Goal: Information Seeking & Learning: Learn about a topic

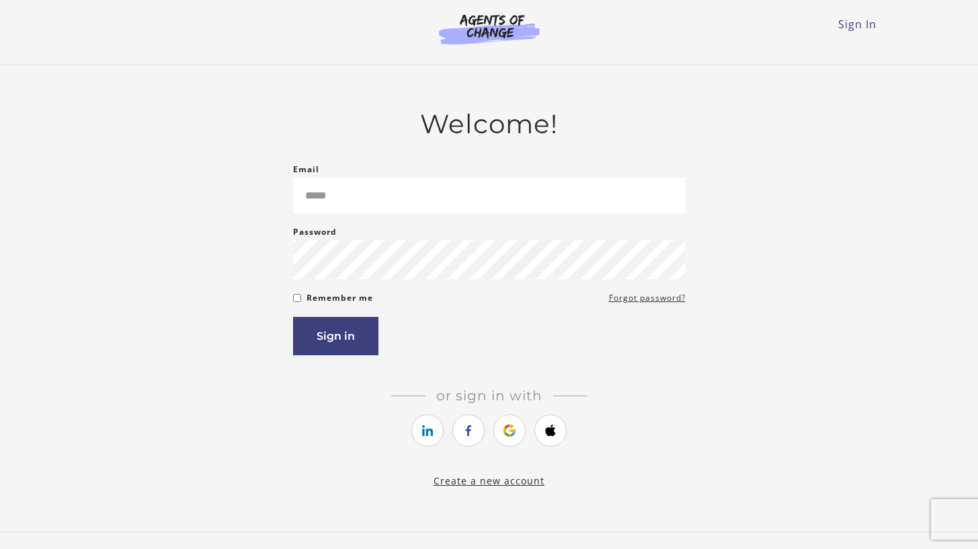
click at [481, 218] on form "Email Please enter a valid email address Password Password must be at least 8 c…" at bounding box center [489, 258] width 393 height 194
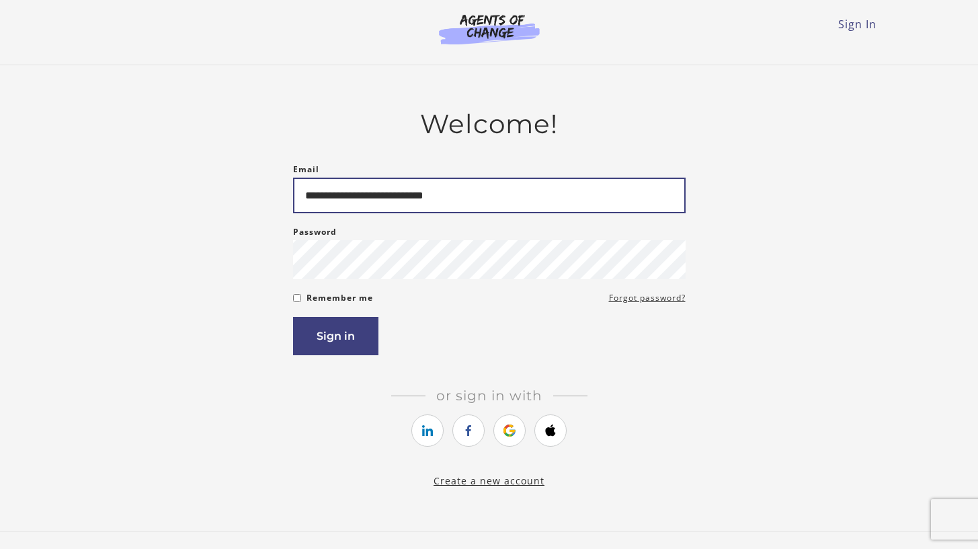
type input "**********"
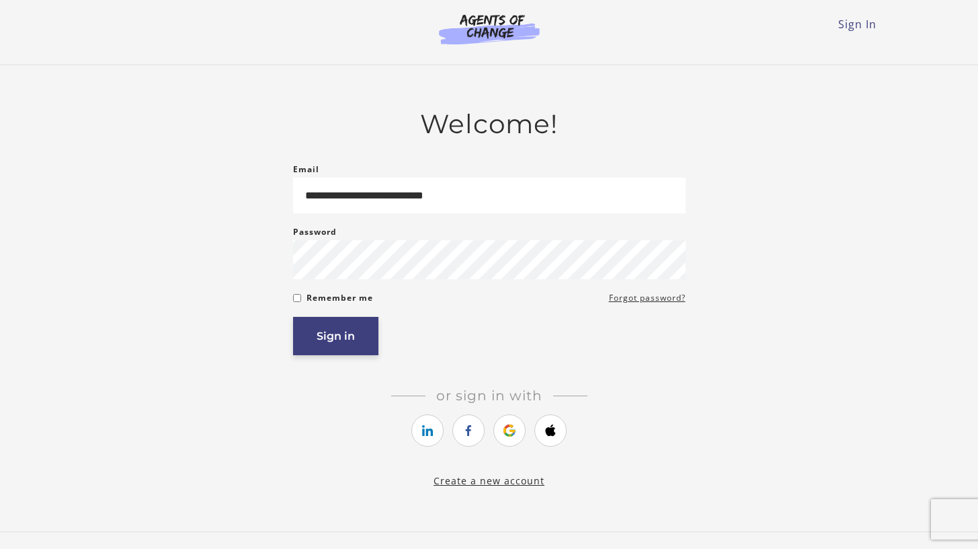
click at [355, 344] on button "Sign in" at bounding box center [335, 336] width 85 height 38
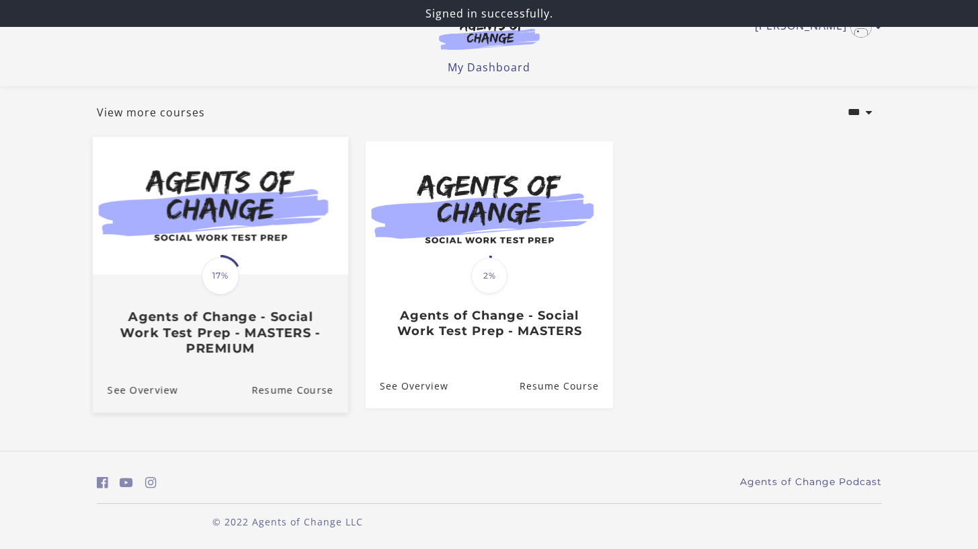
scroll to position [69, 0]
click at [245, 344] on h3 "Agents of Change - Social Work Test Prep - MASTERS - PREMIUM" at bounding box center [220, 332] width 226 height 47
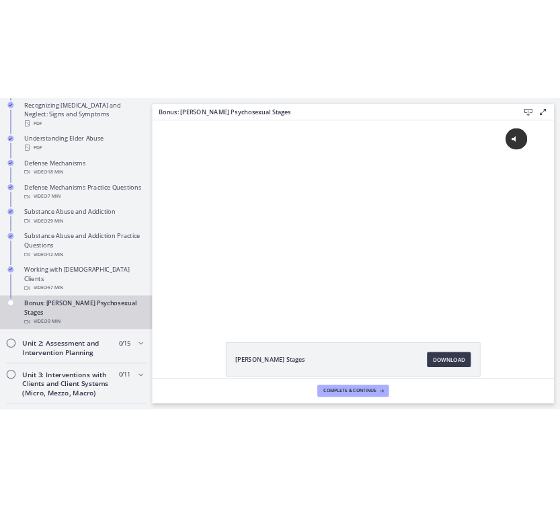
scroll to position [750, 0]
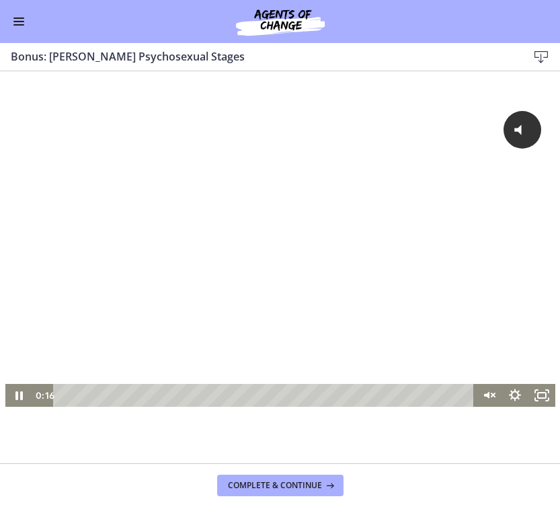
click at [63, 393] on div "Playbar" at bounding box center [265, 395] width 404 height 23
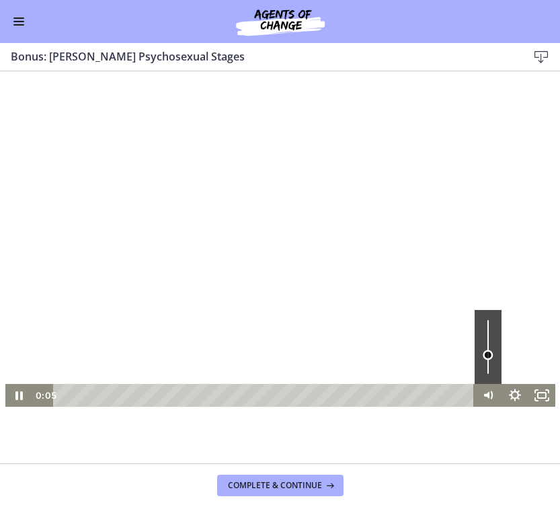
click at [479, 355] on div "Volume" at bounding box center [488, 347] width 27 height 74
click at [480, 345] on div "Volume" at bounding box center [488, 347] width 27 height 74
click at [426, 242] on div at bounding box center [280, 251] width 550 height 309
click at [221, 272] on div at bounding box center [280, 251] width 550 height 309
click at [397, 285] on div at bounding box center [280, 251] width 550 height 309
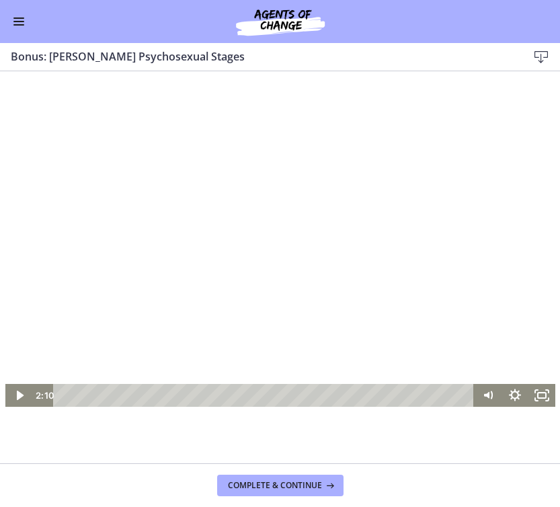
click at [393, 321] on div at bounding box center [280, 251] width 550 height 309
click at [455, 280] on div at bounding box center [280, 251] width 550 height 309
click at [358, 307] on div at bounding box center [280, 251] width 550 height 309
click at [348, 314] on div at bounding box center [280, 251] width 550 height 309
click at [336, 276] on div at bounding box center [280, 251] width 550 height 309
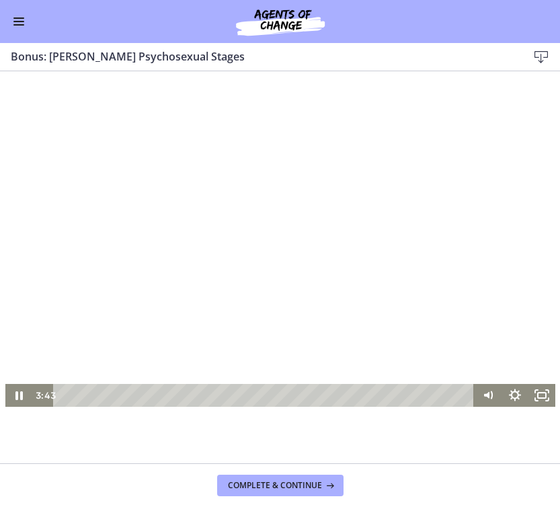
click at [425, 275] on div at bounding box center [280, 251] width 550 height 309
click at [403, 297] on div at bounding box center [280, 251] width 550 height 309
click at [473, 272] on div at bounding box center [280, 251] width 550 height 309
click at [434, 297] on div at bounding box center [280, 251] width 550 height 309
click at [424, 276] on div at bounding box center [280, 251] width 550 height 309
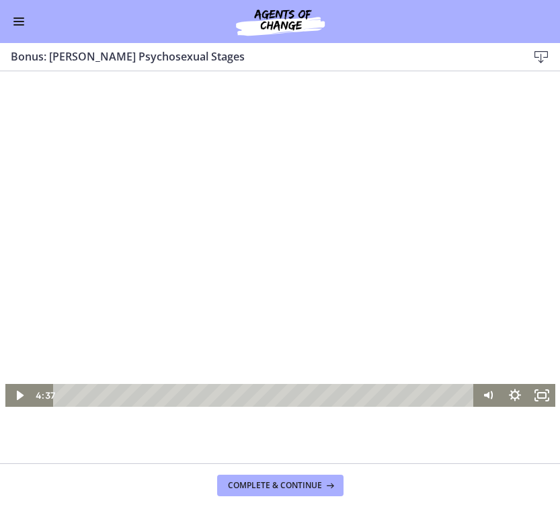
click at [424, 276] on div at bounding box center [280, 251] width 550 height 309
click at [426, 280] on div at bounding box center [280, 251] width 550 height 309
click at [326, 236] on div at bounding box center [280, 251] width 550 height 309
click at [354, 294] on div at bounding box center [280, 251] width 550 height 309
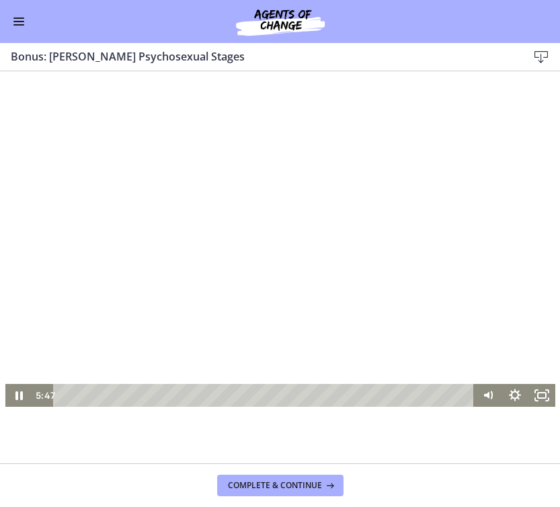
click at [323, 296] on div at bounding box center [280, 251] width 550 height 309
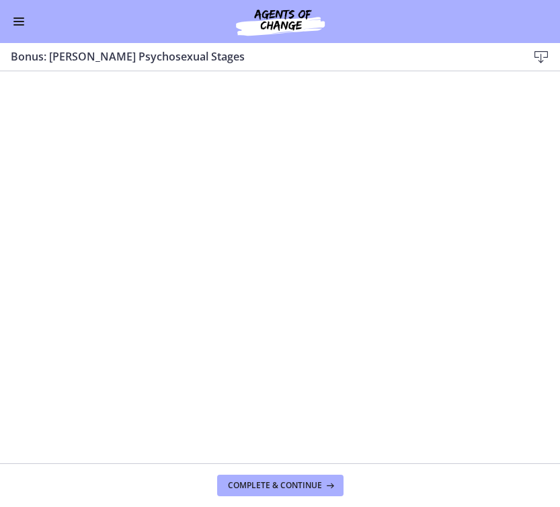
click at [328, 288] on div at bounding box center [280, 251] width 550 height 309
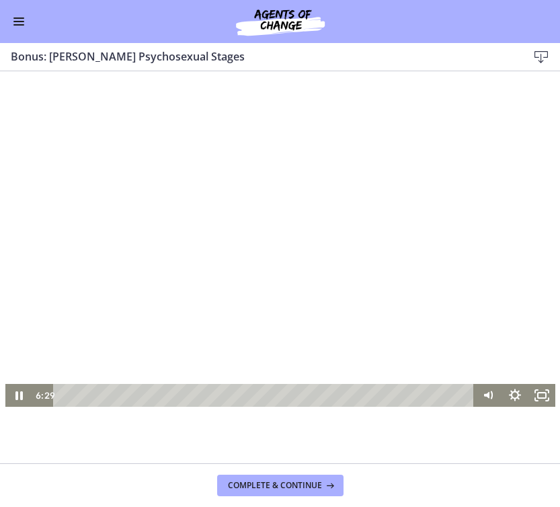
click at [378, 260] on div at bounding box center [280, 251] width 550 height 309
click at [389, 259] on div at bounding box center [280, 251] width 550 height 309
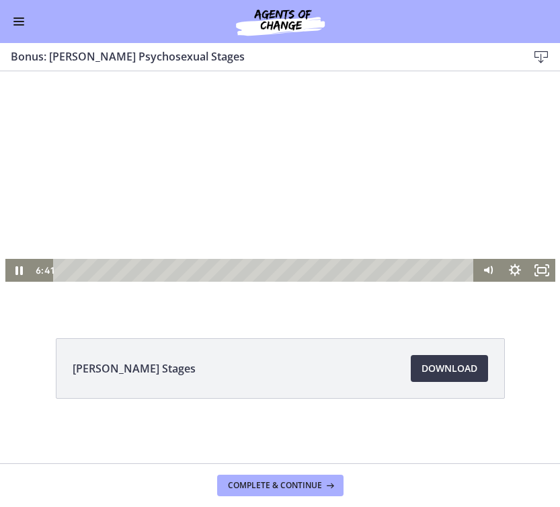
scroll to position [125, 0]
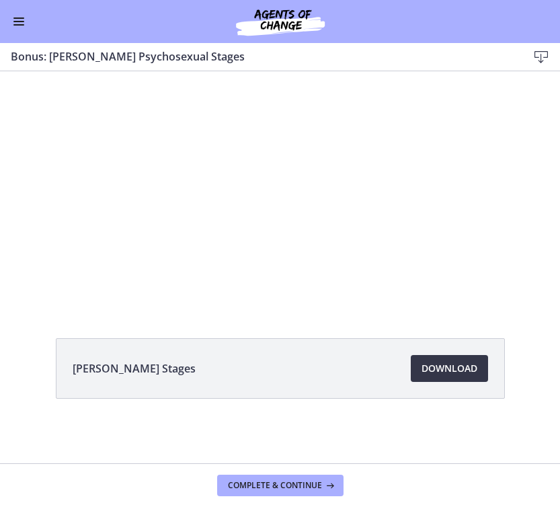
click at [426, 370] on span "Download Opens in a new window" at bounding box center [450, 368] width 56 height 16
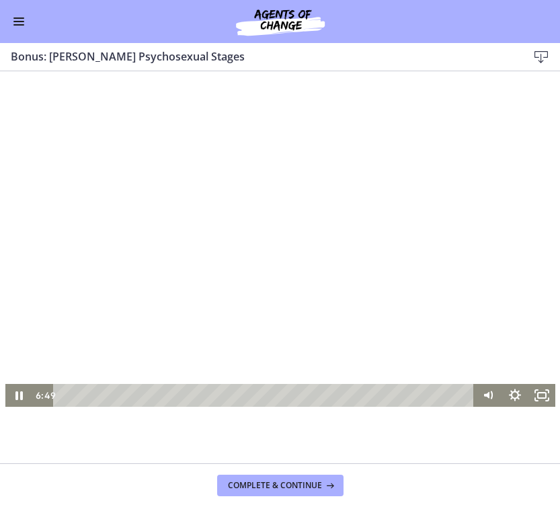
scroll to position [0, 0]
click at [280, 237] on div at bounding box center [280, 251] width 550 height 309
click at [297, 246] on div at bounding box center [280, 251] width 550 height 309
click at [243, 285] on div at bounding box center [280, 251] width 550 height 309
click at [331, 196] on div at bounding box center [280, 251] width 550 height 309
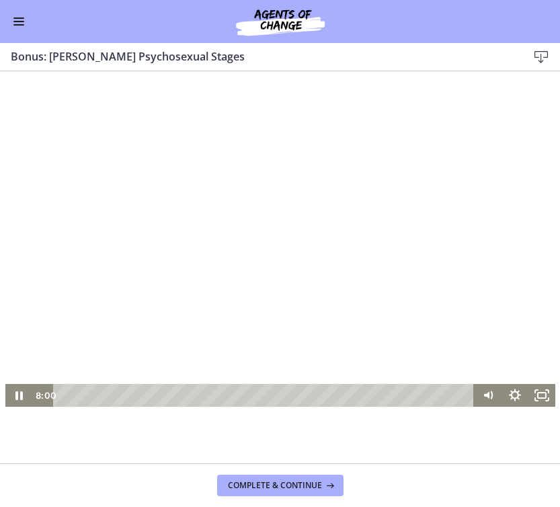
click at [285, 282] on div at bounding box center [280, 251] width 550 height 309
click at [286, 284] on div at bounding box center [280, 251] width 550 height 309
click at [181, 282] on div at bounding box center [280, 251] width 550 height 309
click at [362, 217] on div at bounding box center [280, 251] width 550 height 309
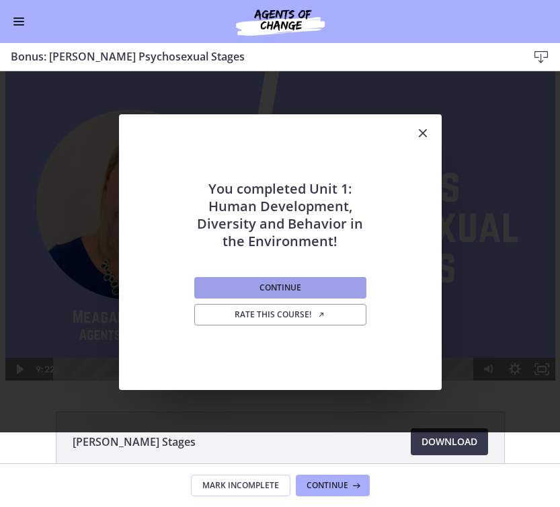
click at [307, 290] on button "Continue" at bounding box center [280, 288] width 172 height 22
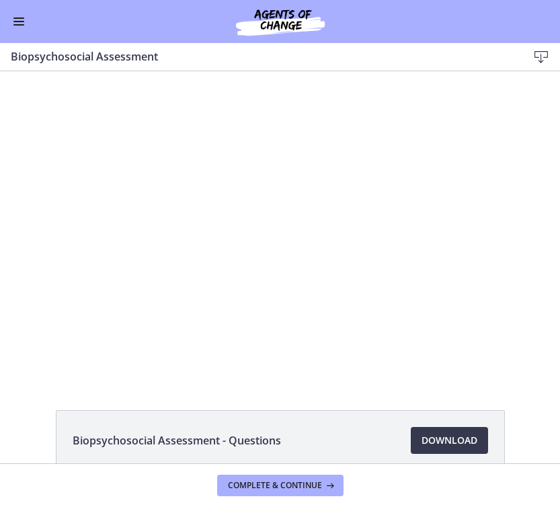
click at [308, 290] on div at bounding box center [280, 225] width 550 height 308
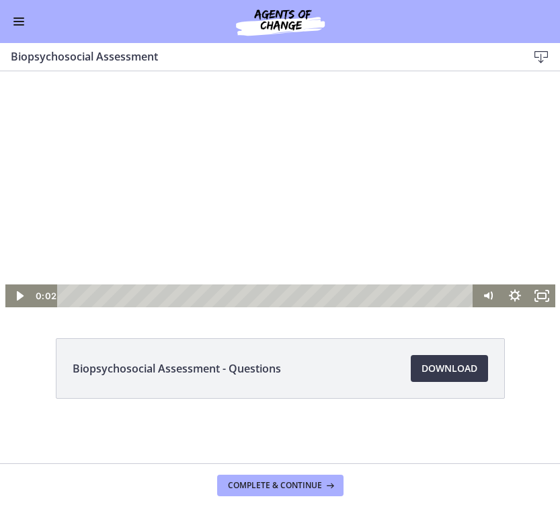
scroll to position [72, 0]
click at [173, 234] on div at bounding box center [280, 153] width 550 height 308
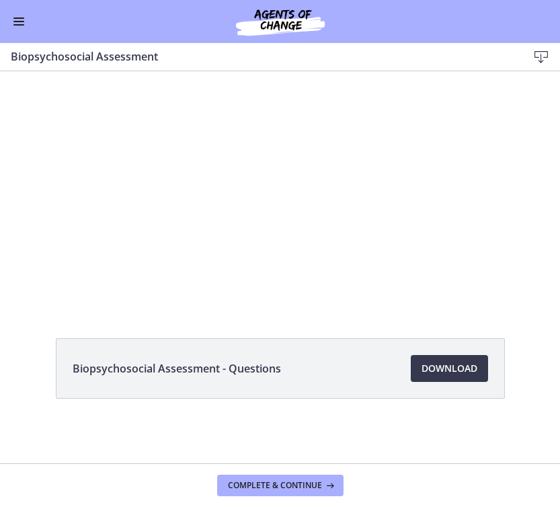
click at [156, 223] on div at bounding box center [280, 153] width 550 height 308
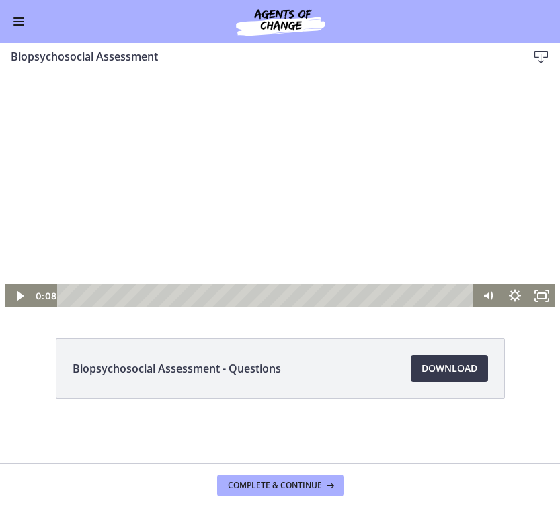
click at [315, 175] on div at bounding box center [280, 153] width 550 height 308
click at [303, 248] on div at bounding box center [280, 153] width 550 height 308
click at [264, 188] on div at bounding box center [280, 153] width 550 height 308
click at [326, 180] on div at bounding box center [280, 153] width 550 height 308
click at [278, 200] on div at bounding box center [280, 153] width 550 height 308
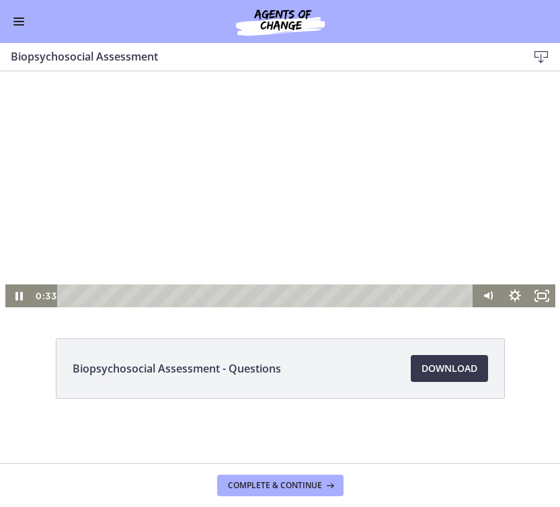
click at [278, 202] on div at bounding box center [280, 153] width 550 height 308
click at [278, 203] on div at bounding box center [280, 153] width 550 height 308
click at [307, 200] on div at bounding box center [280, 153] width 550 height 308
click at [292, 186] on div at bounding box center [280, 153] width 550 height 308
click at [434, 214] on div at bounding box center [280, 153] width 550 height 308
